Goal: Navigation & Orientation: Understand site structure

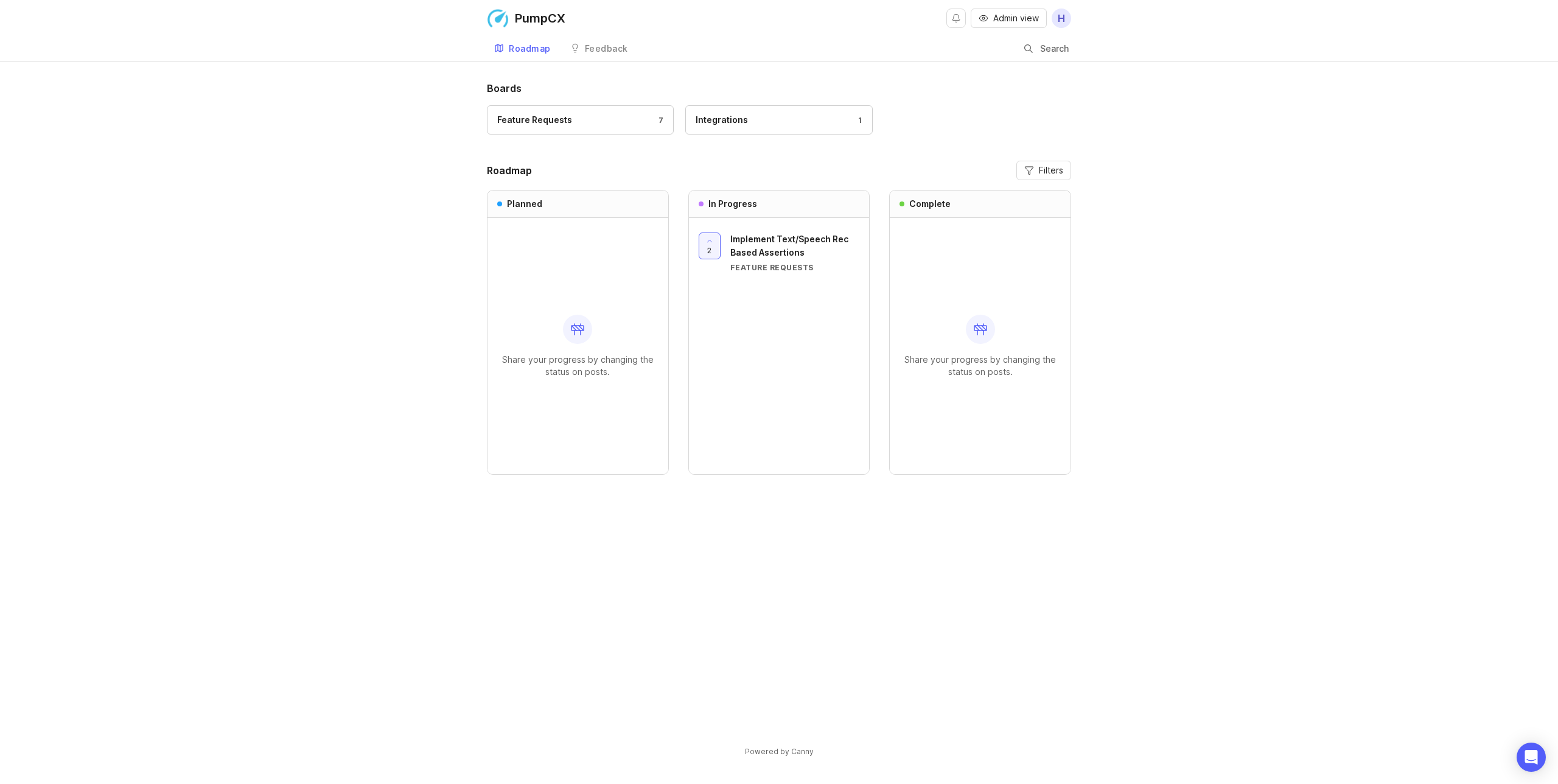
click at [531, 125] on div "Feature Requests" at bounding box center [535, 120] width 75 height 13
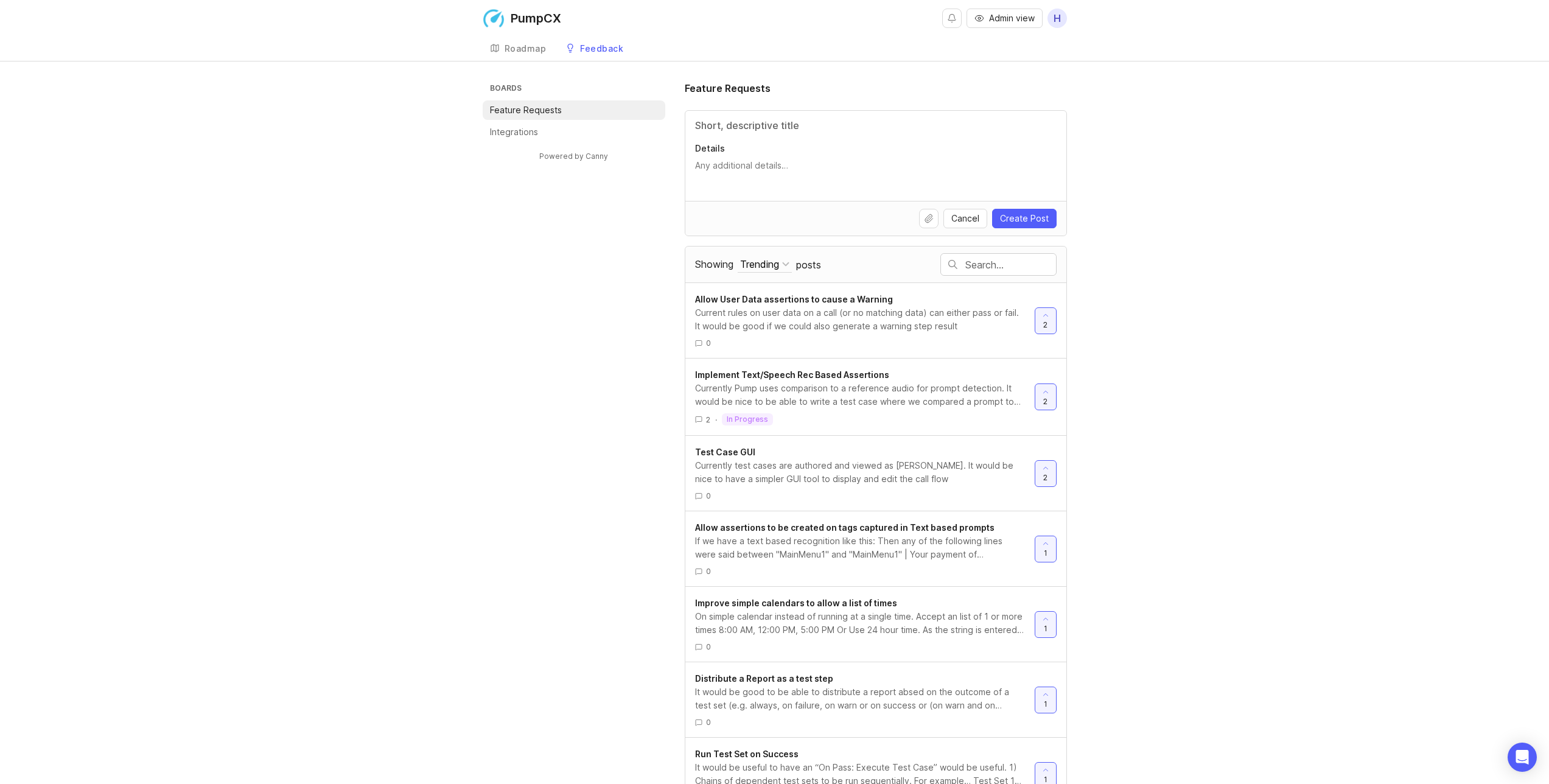
click at [598, 48] on div "Feedback" at bounding box center [601, 49] width 43 height 9
click at [535, 49] on div "Roadmap" at bounding box center [526, 49] width 42 height 9
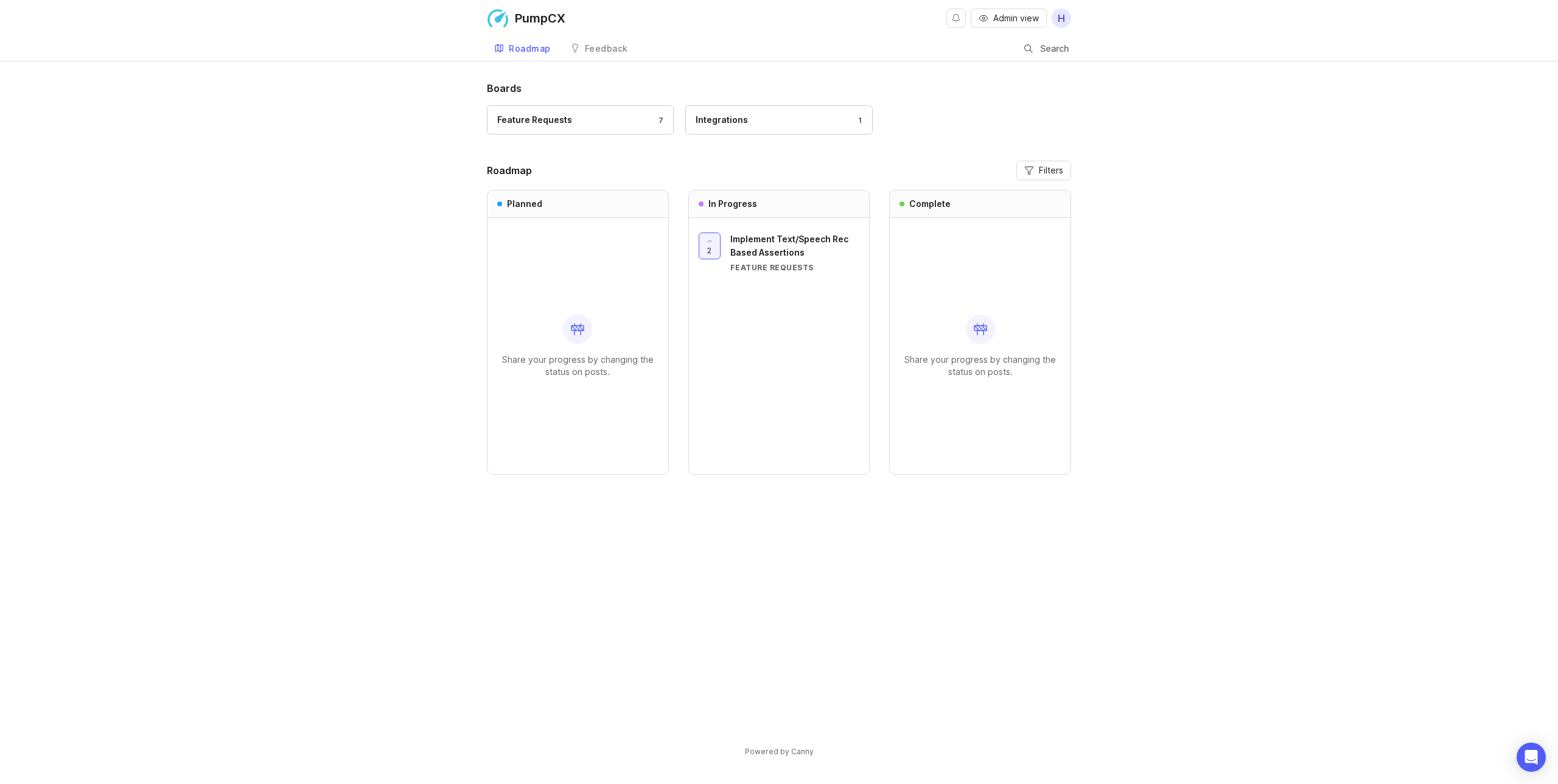
click at [741, 128] on link "Integrations 1" at bounding box center [778, 120] width 187 height 29
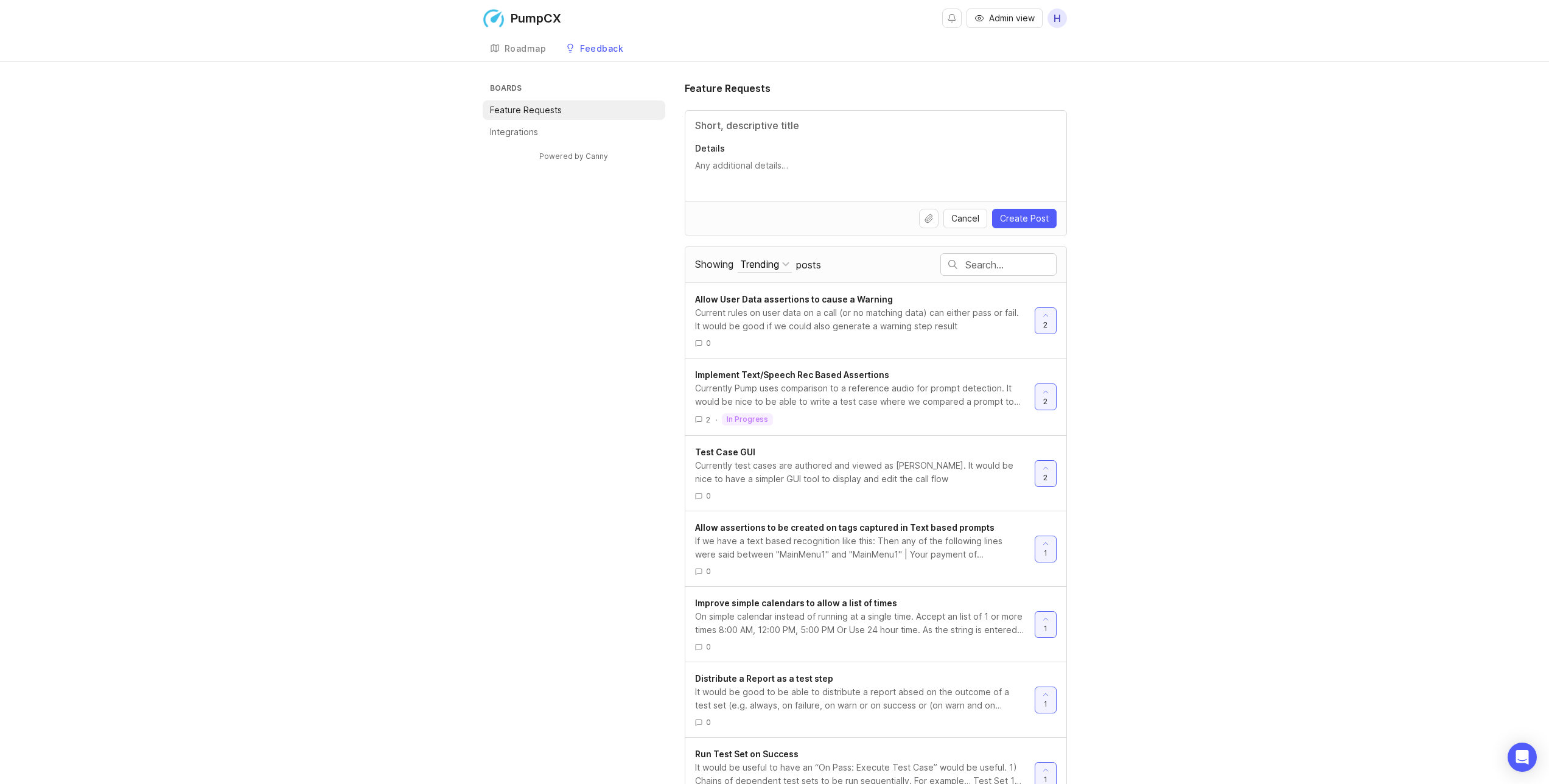
click at [516, 54] on link "Roadmap" at bounding box center [518, 49] width 71 height 25
